Goal: Task Accomplishment & Management: Use online tool/utility

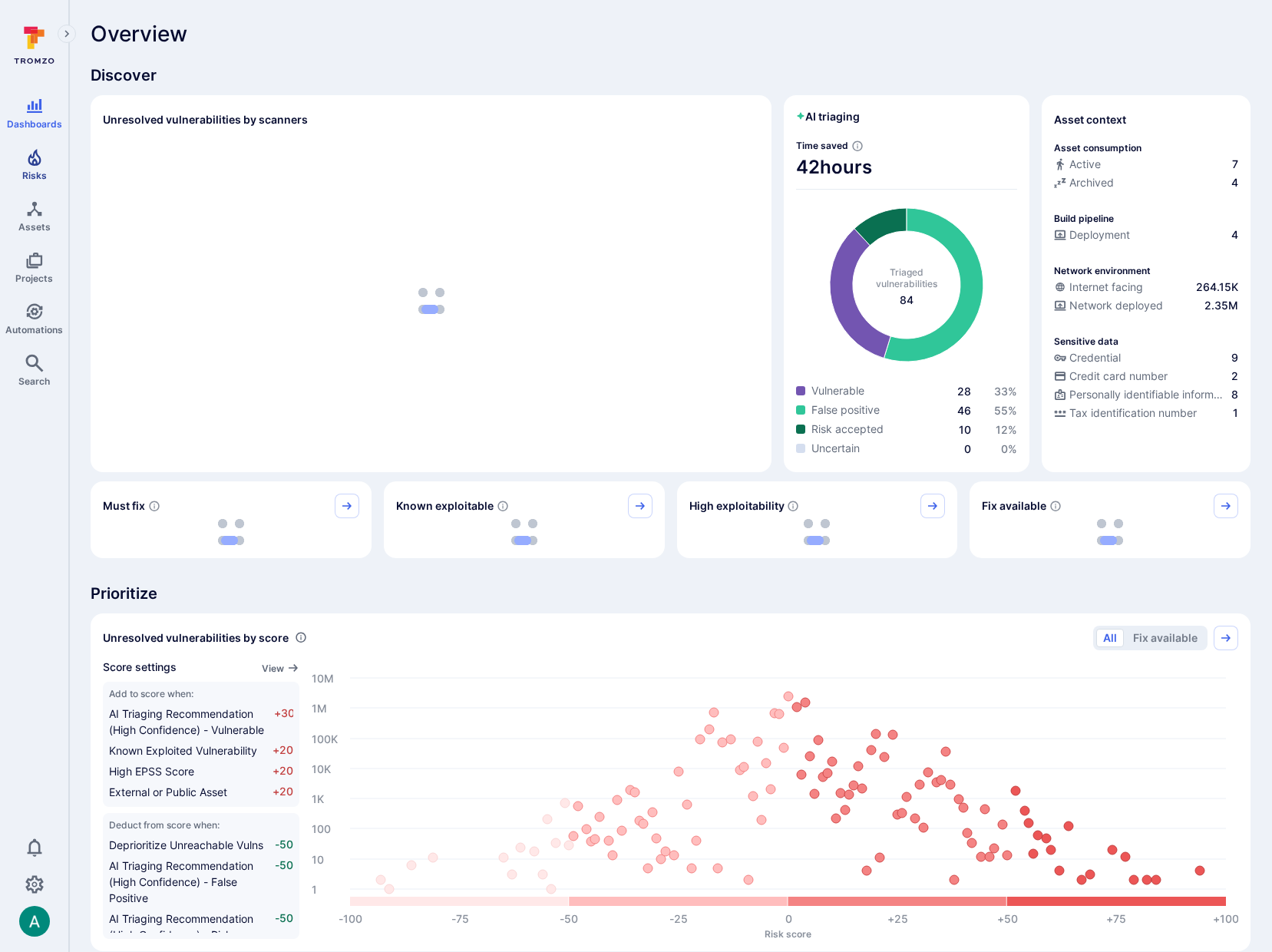
click at [25, 168] on link "Risks" at bounding box center [34, 164] width 68 height 45
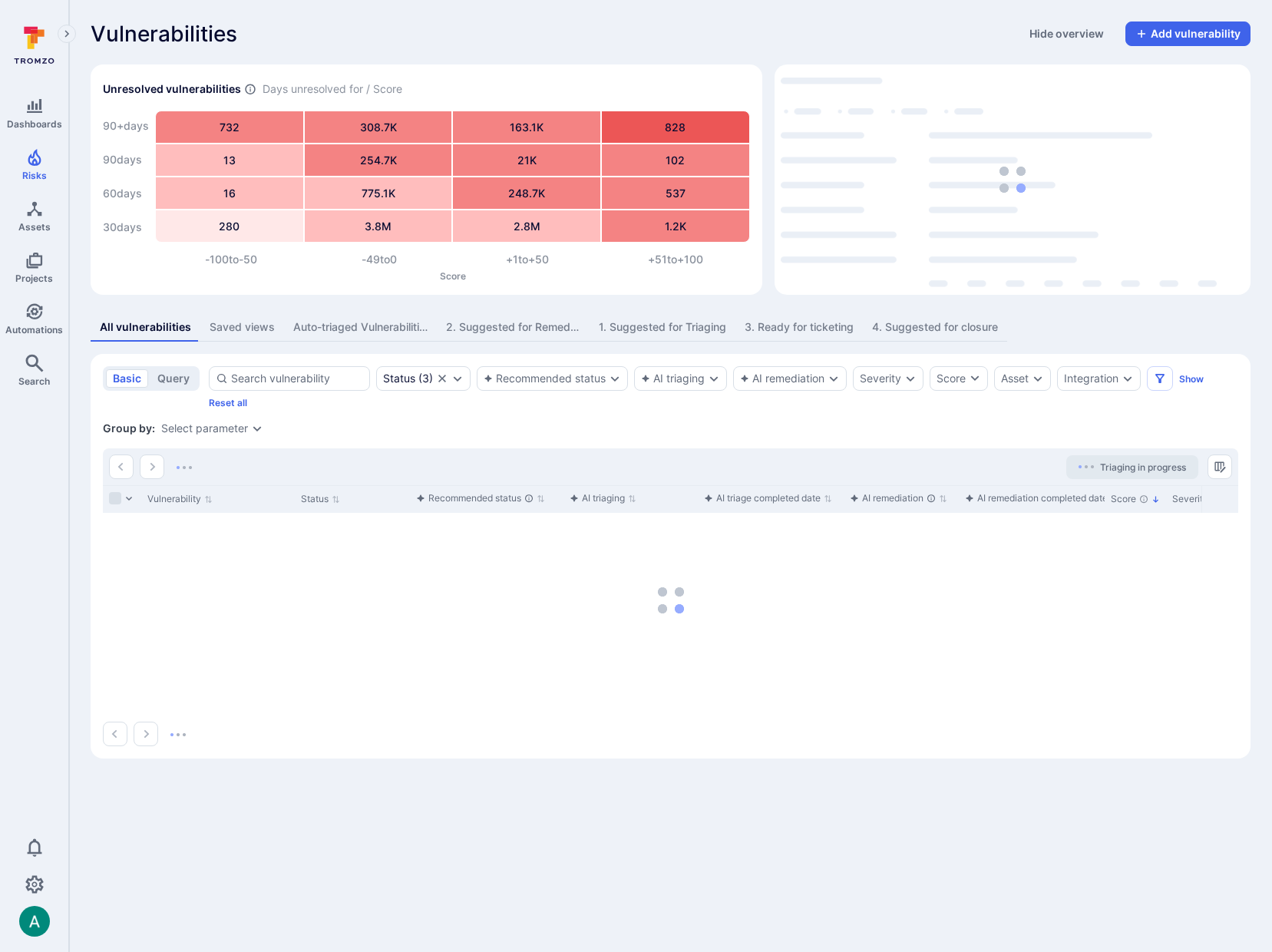
click at [1072, 422] on section "basic query Status ( 3 ) Recommended status AI triaging AI remediation Severity…" at bounding box center [671, 555] width 1160 height 404
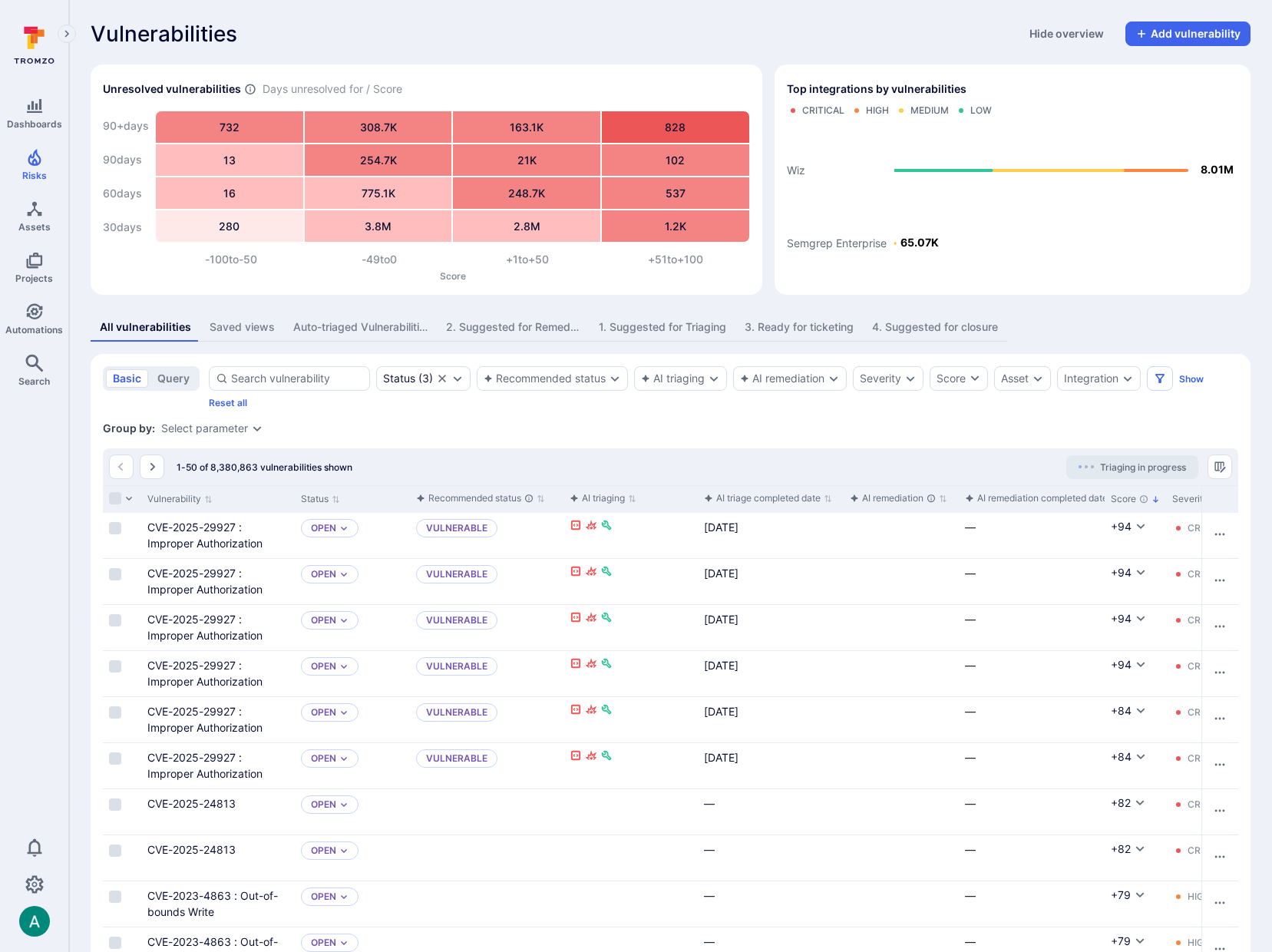
click at [1134, 466] on span "Triaging in progress" at bounding box center [1143, 467] width 86 height 11
click at [519, 370] on div "Recommended status" at bounding box center [552, 378] width 151 height 25
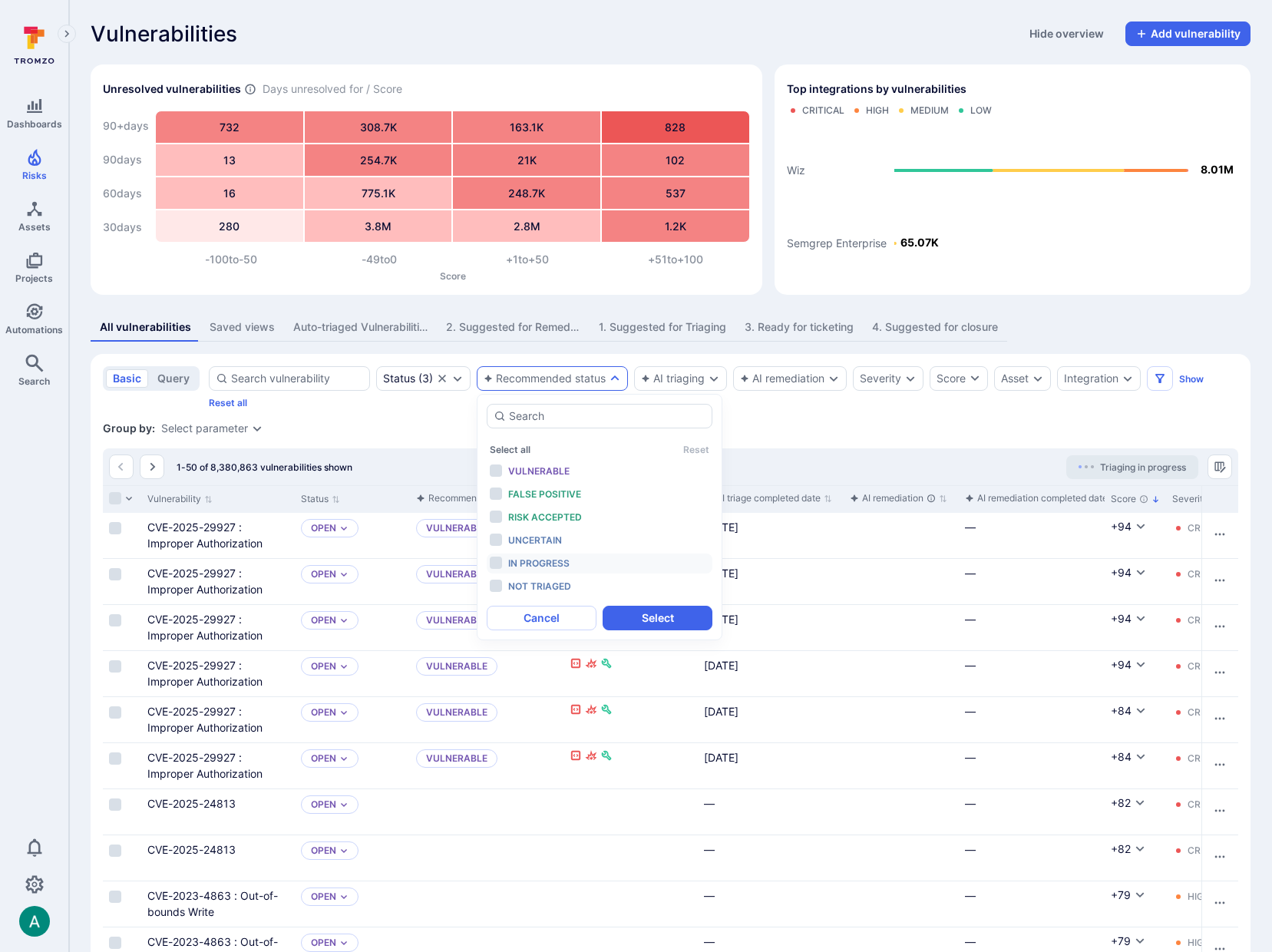
click at [549, 560] on span "In progress" at bounding box center [539, 563] width 61 height 11
click at [686, 620] on button "Select" at bounding box center [658, 617] width 110 height 25
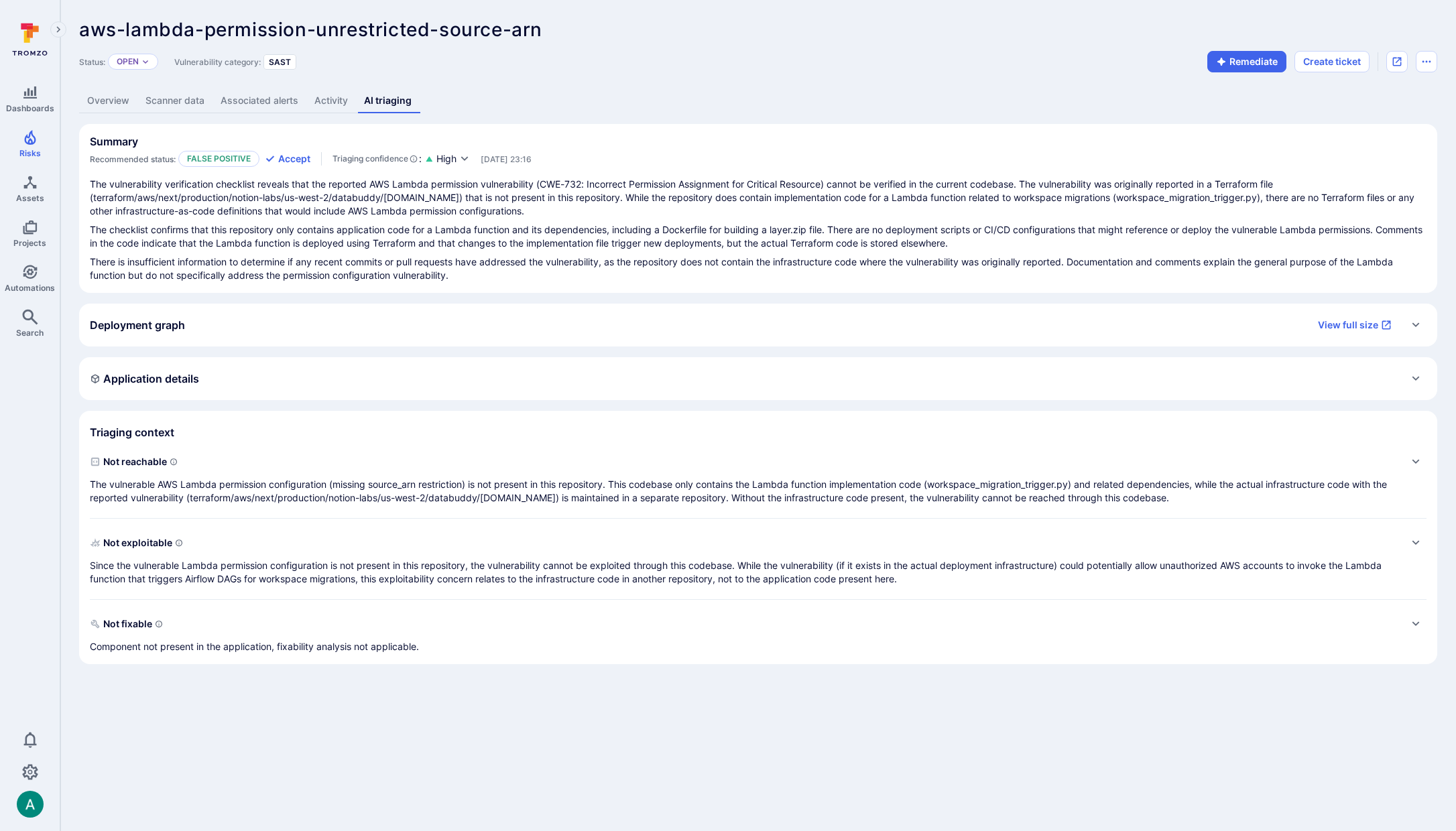
click at [711, 251] on div "The vulnerability verification checklist reveals that the reported AWS Lambda p…" at bounding box center [757, 230] width 1337 height 105
drag, startPoint x: 285, startPoint y: 182, endPoint x: 549, endPoint y: 187, distance: 264.0
click at [548, 187] on p "The vulnerability verification checklist reveals that the reported AWS Lambda p…" at bounding box center [757, 198] width 1337 height 40
drag, startPoint x: 608, startPoint y: 187, endPoint x: 937, endPoint y: 190, distance: 329.0
click at [936, 190] on p "The vulnerability verification checklist reveals that the reported AWS Lambda p…" at bounding box center [757, 198] width 1337 height 40
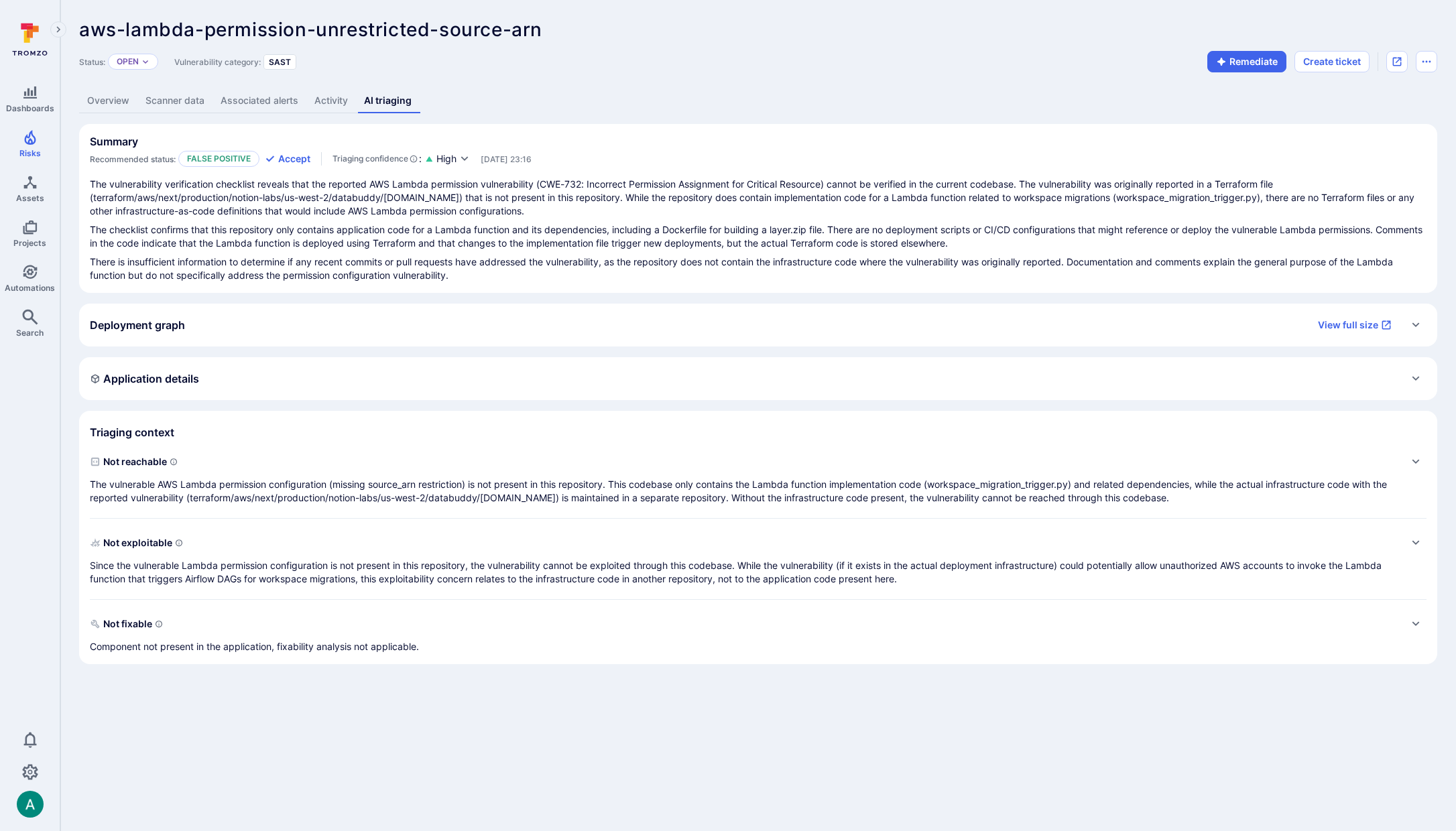
click at [186, 490] on p "The vulnerable AWS Lambda permission configuration (missing source_arn restrict…" at bounding box center [744, 491] width 1310 height 27
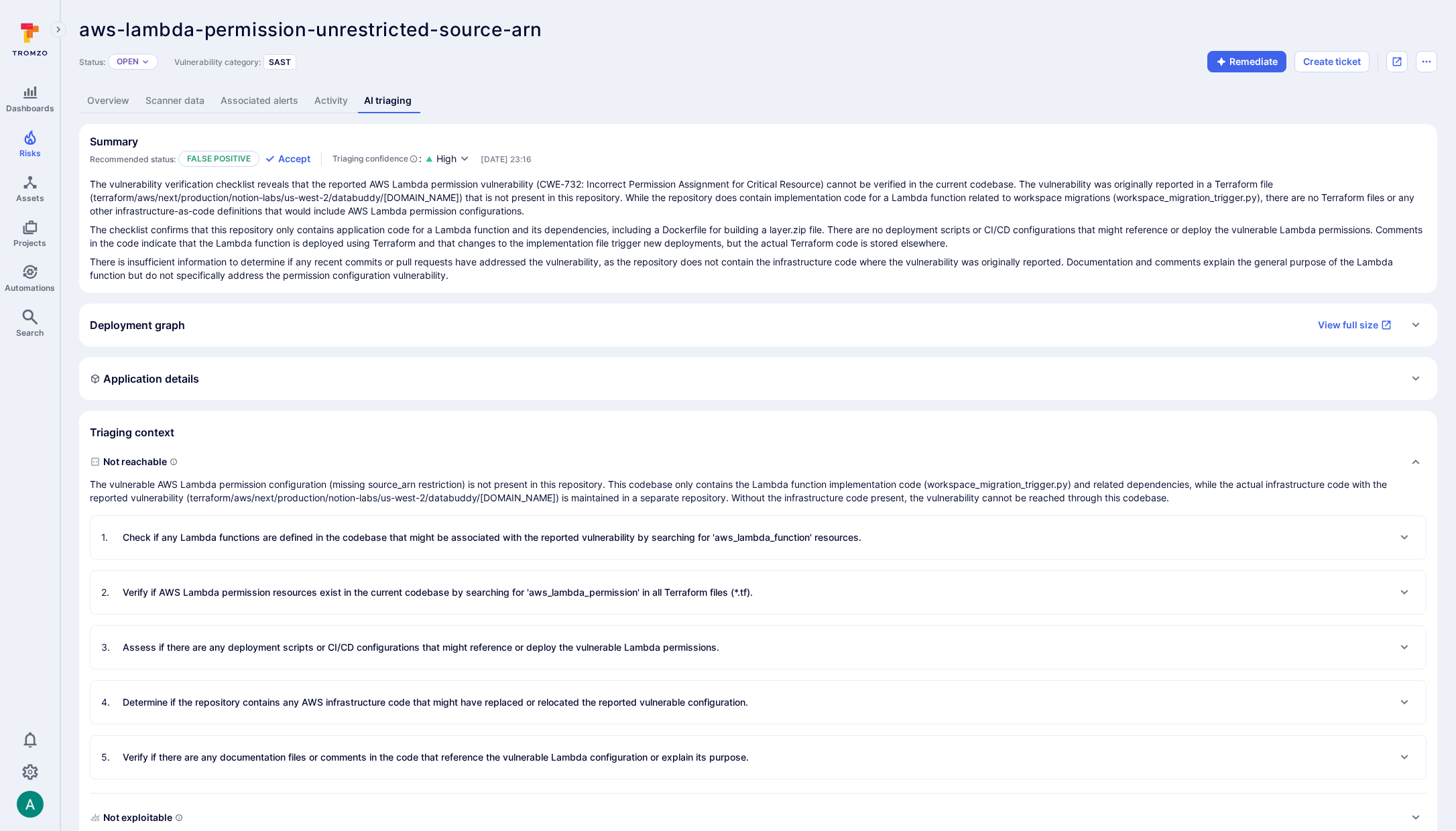
click at [120, 105] on link "Overview" at bounding box center [108, 101] width 58 height 25
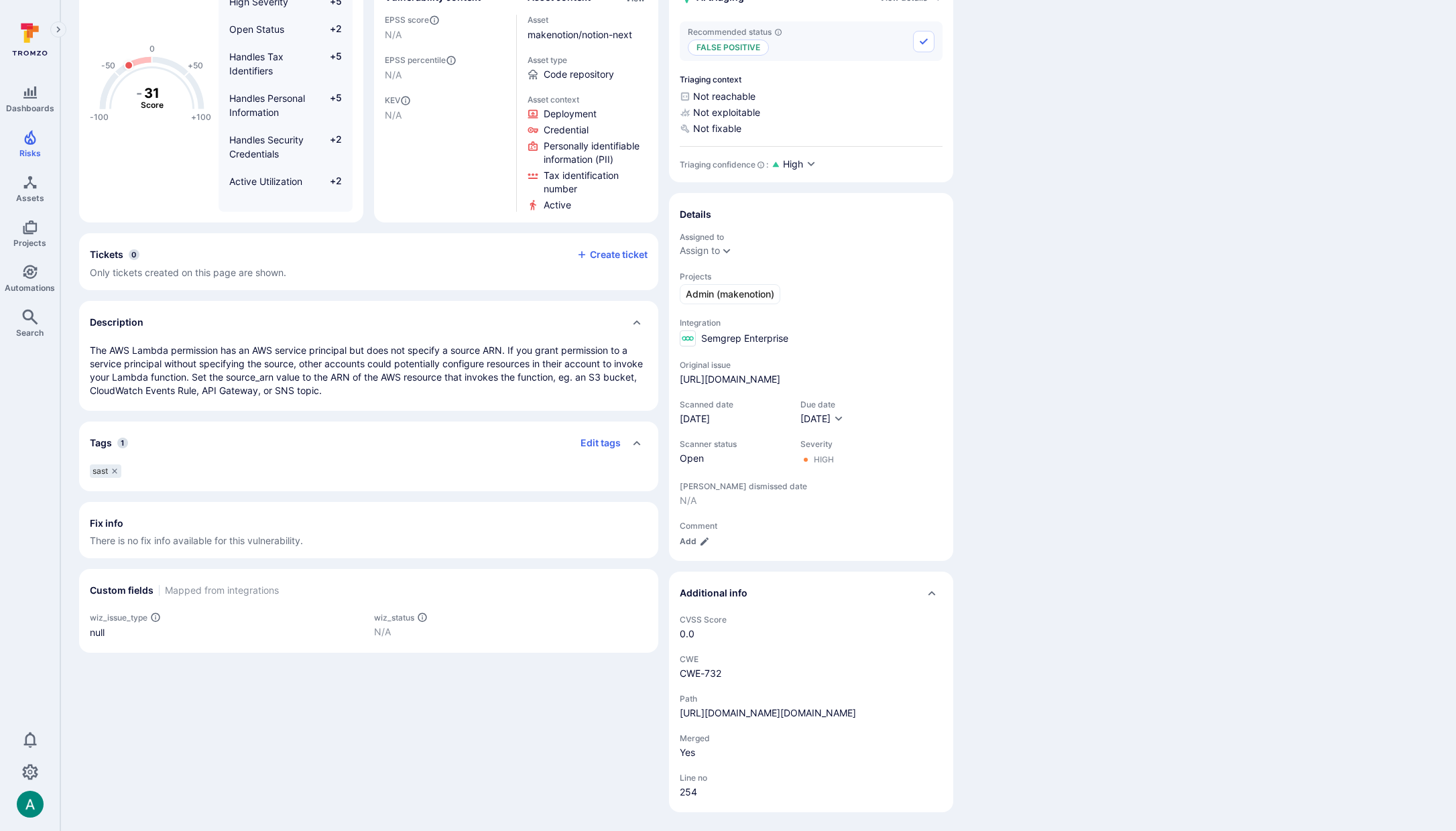
scroll to position [189, 0]
